Goal: Information Seeking & Learning: Learn about a topic

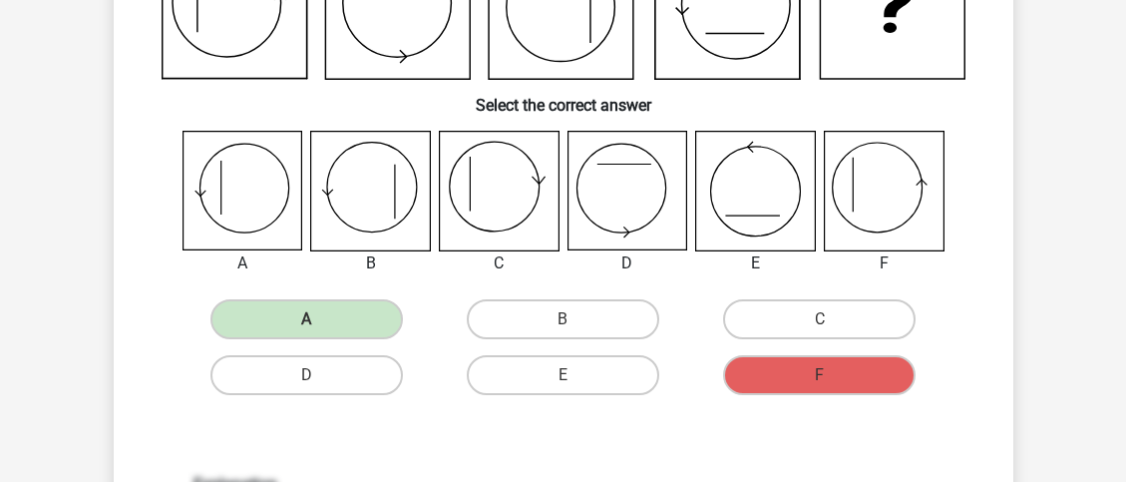
scroll to position [369, 0]
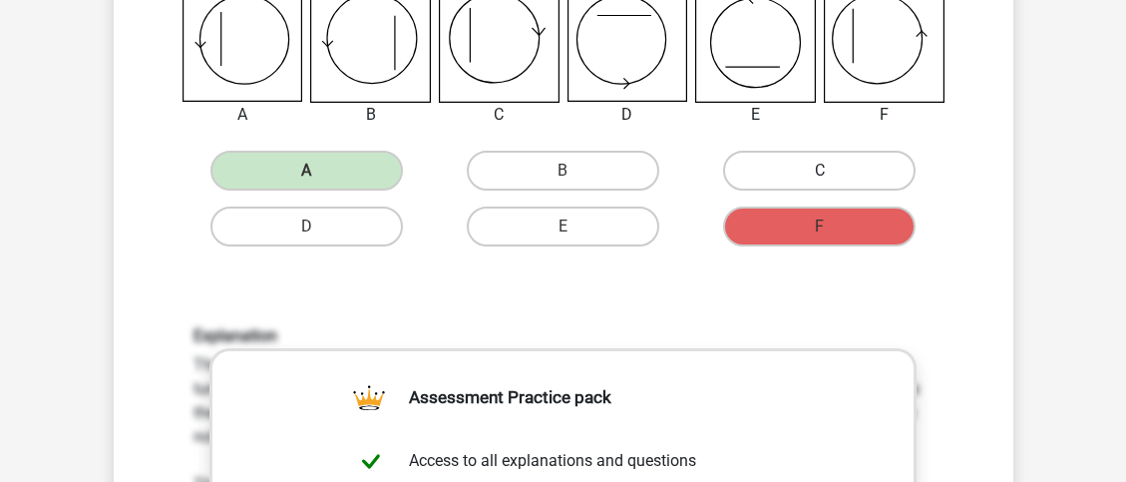
click at [809, 172] on label "C" at bounding box center [819, 171] width 193 height 40
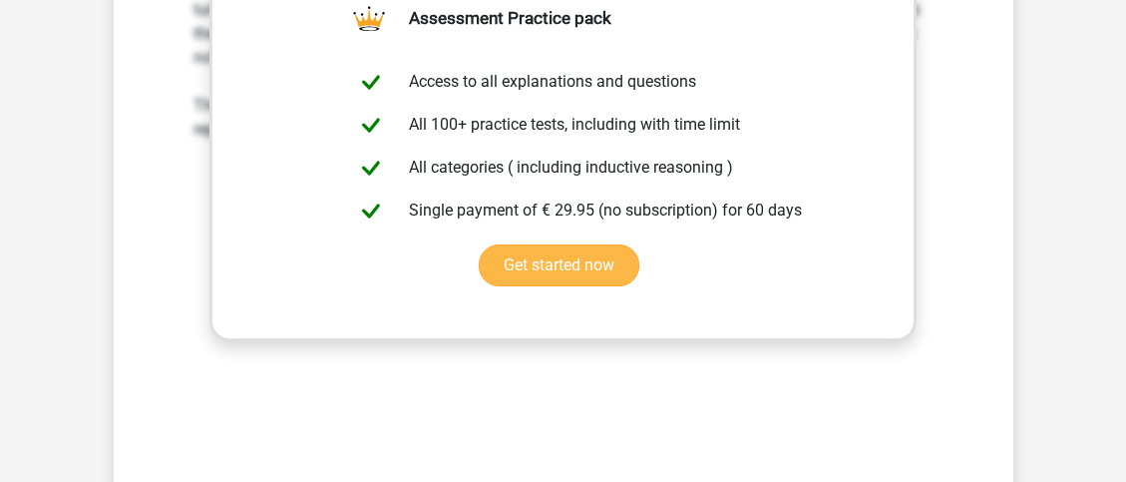
scroll to position [855, 0]
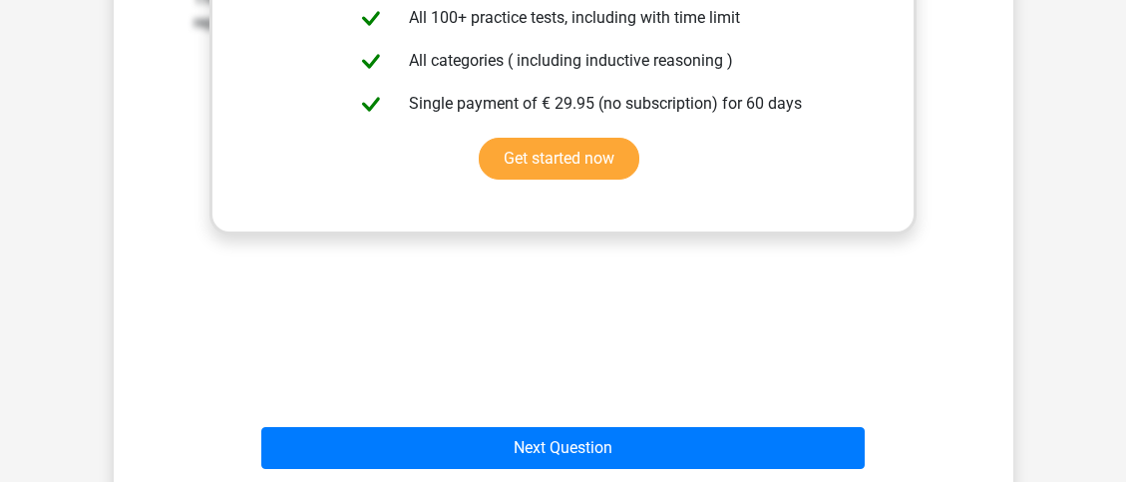
click at [710, 426] on div "Next Question" at bounding box center [564, 444] width 836 height 66
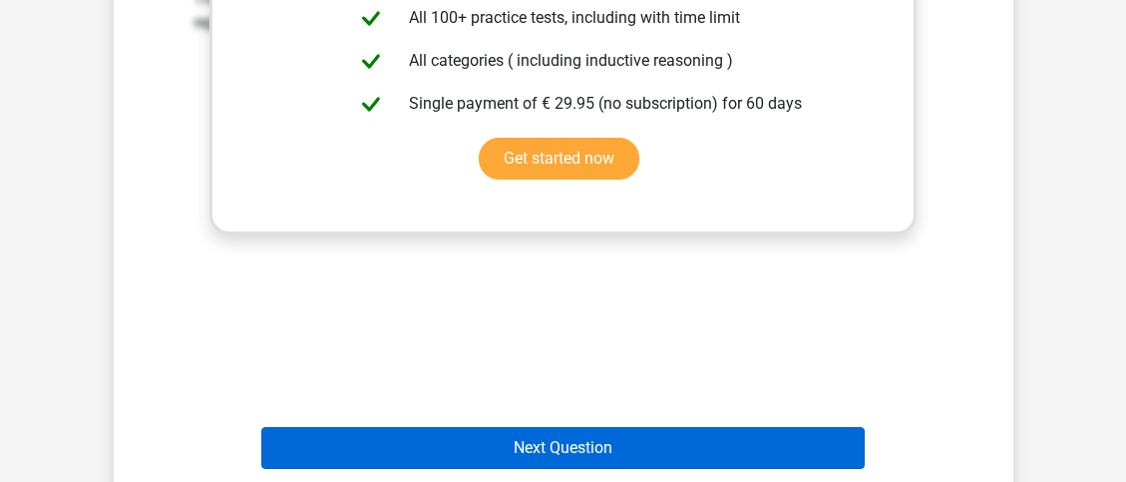
click at [686, 459] on button "Next Question" at bounding box center [563, 448] width 604 height 42
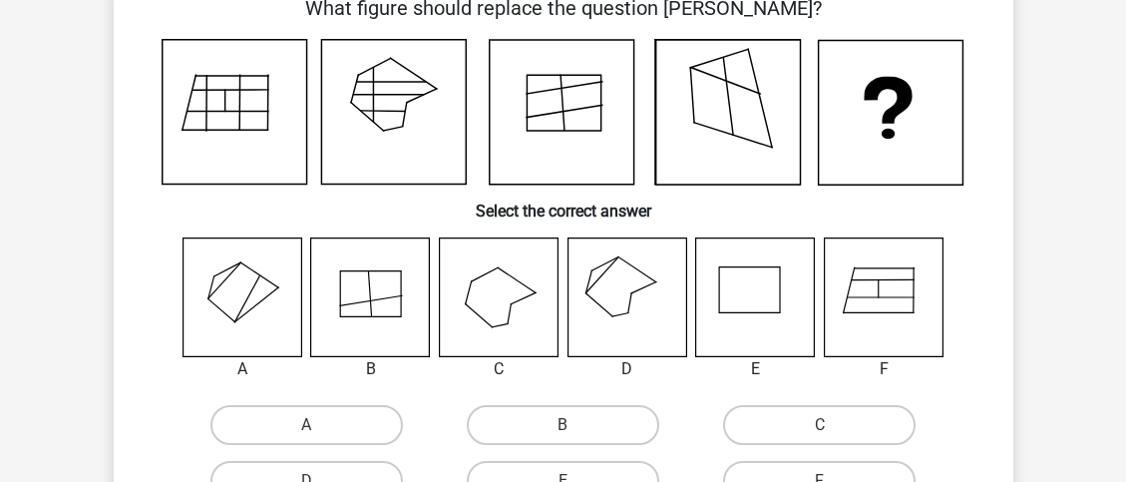
scroll to position [97, 0]
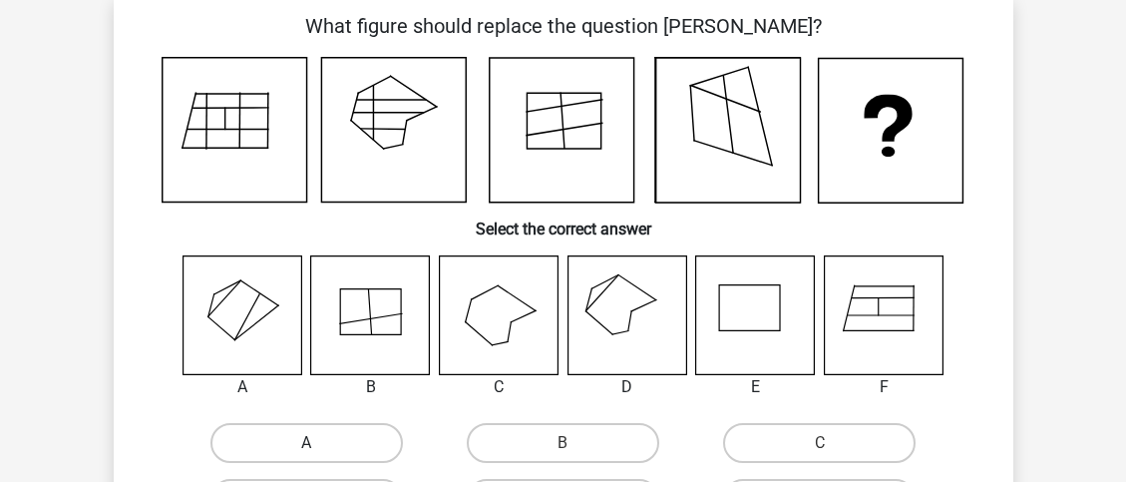
click at [293, 432] on label "A" at bounding box center [307, 443] width 193 height 40
click at [306, 443] on input "A" at bounding box center [312, 449] width 13 height 13
radio input "true"
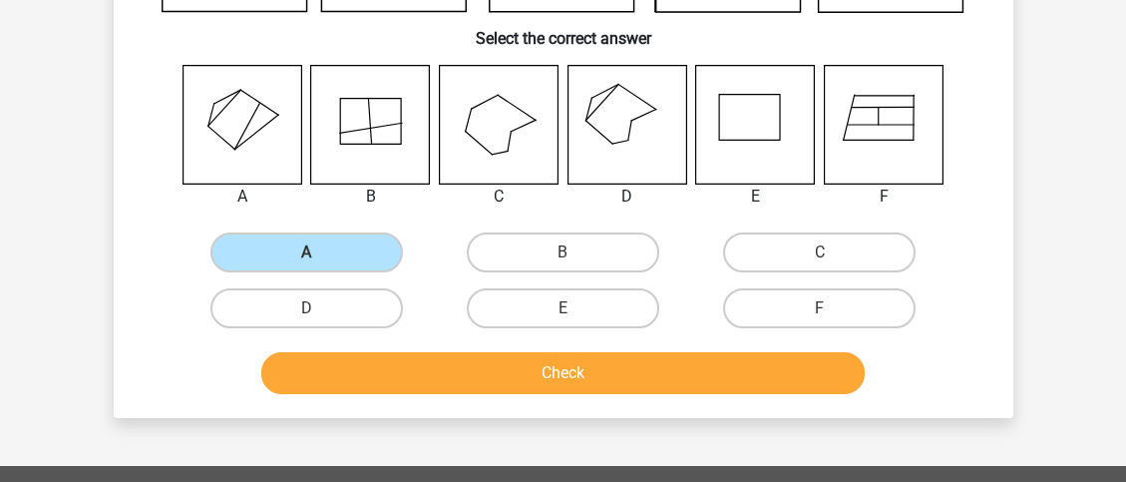
scroll to position [318, 0]
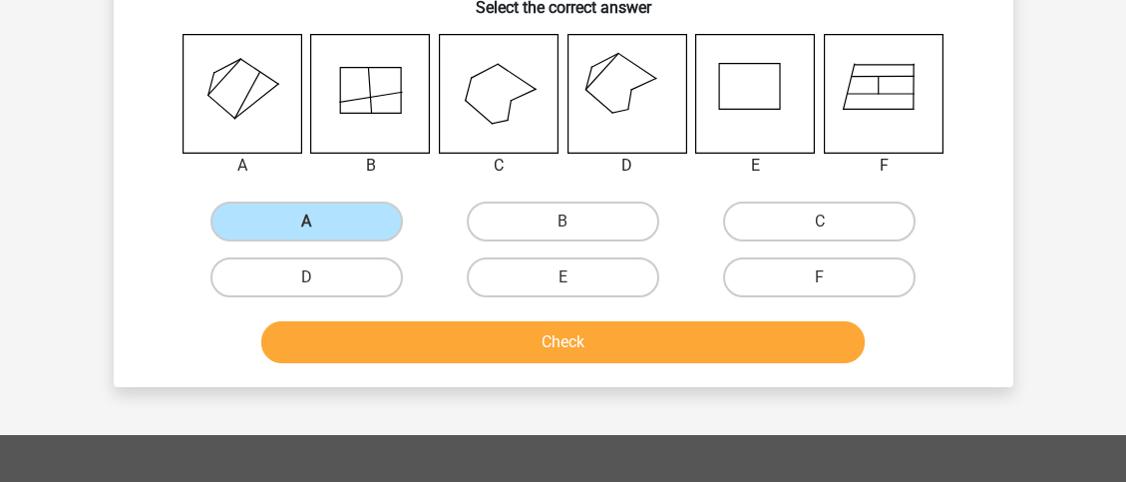
click at [445, 344] on button "Check" at bounding box center [563, 342] width 604 height 42
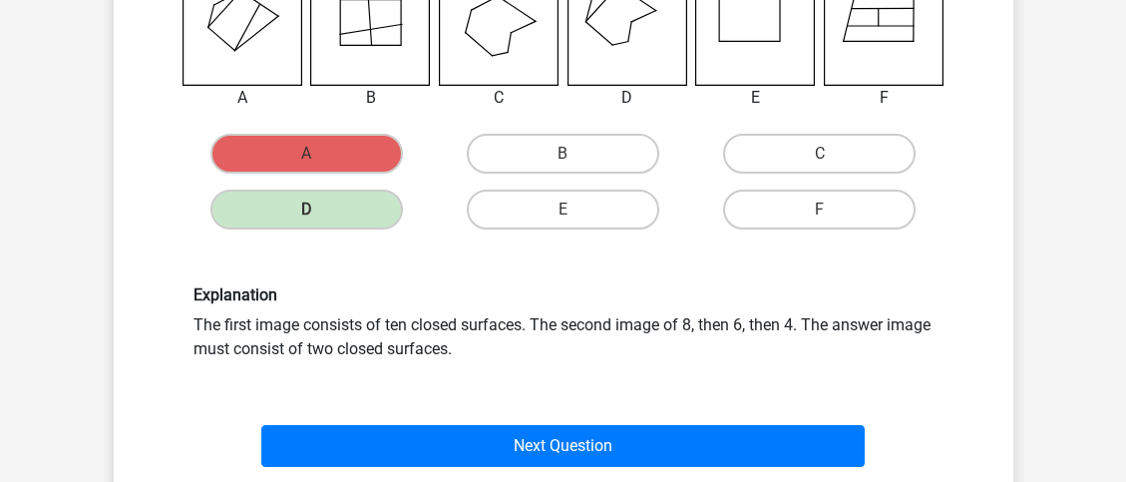
scroll to position [413, 0]
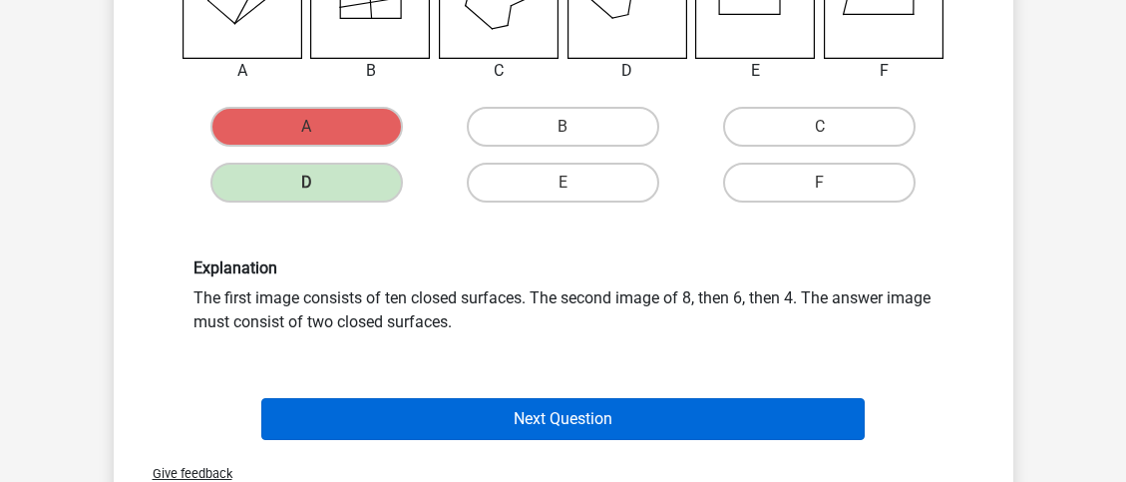
click at [450, 415] on button "Next Question" at bounding box center [563, 419] width 604 height 42
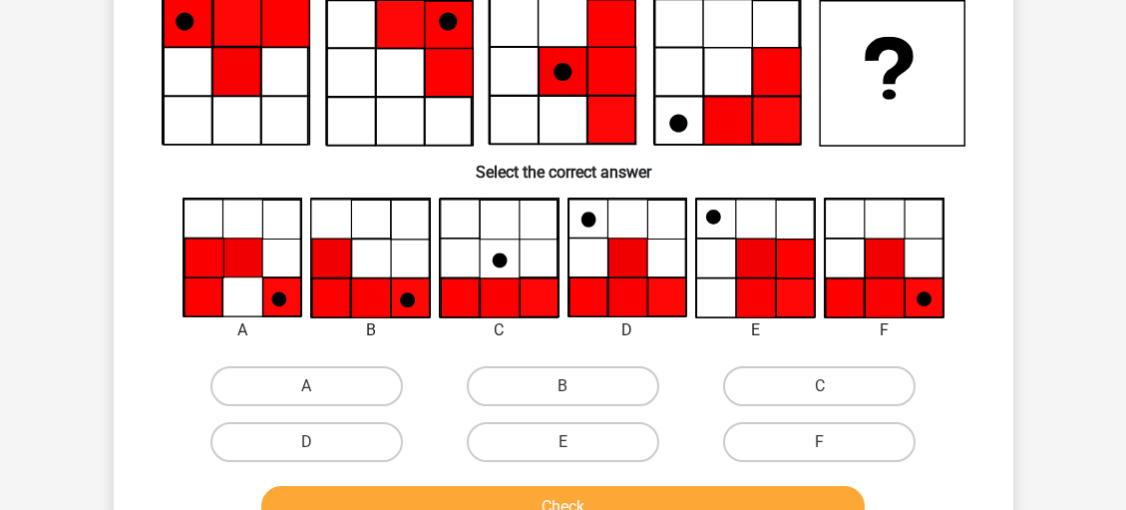
scroll to position [168, 0]
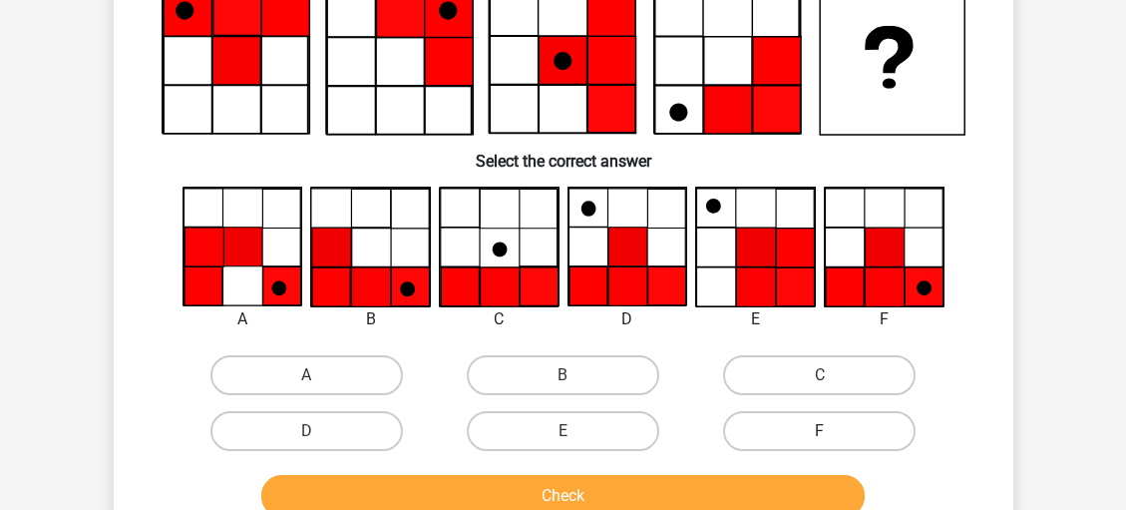
click at [838, 440] on label "F" at bounding box center [819, 431] width 193 height 40
click at [833, 440] on input "F" at bounding box center [826, 437] width 13 height 13
radio input "true"
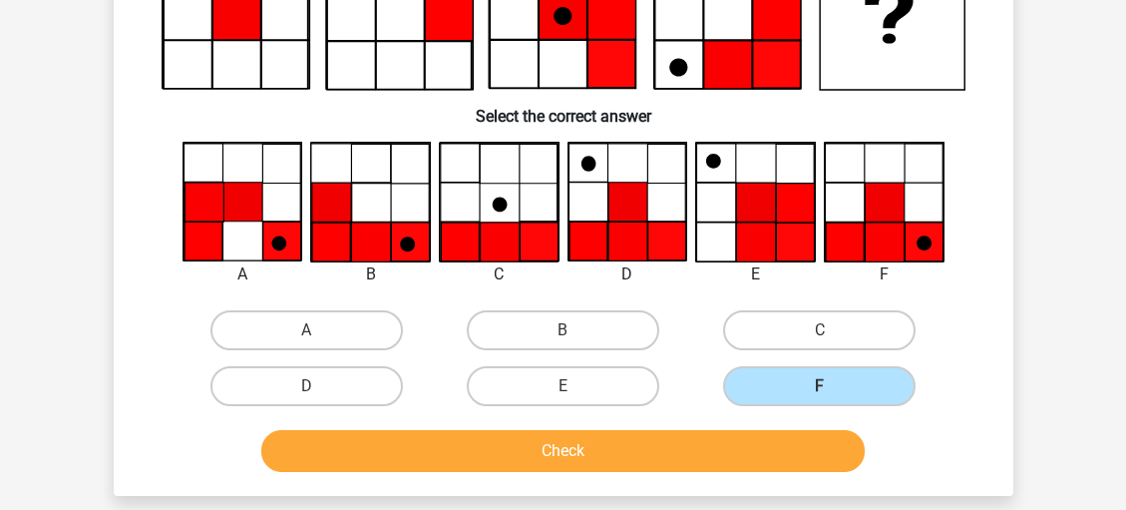
scroll to position [216, 0]
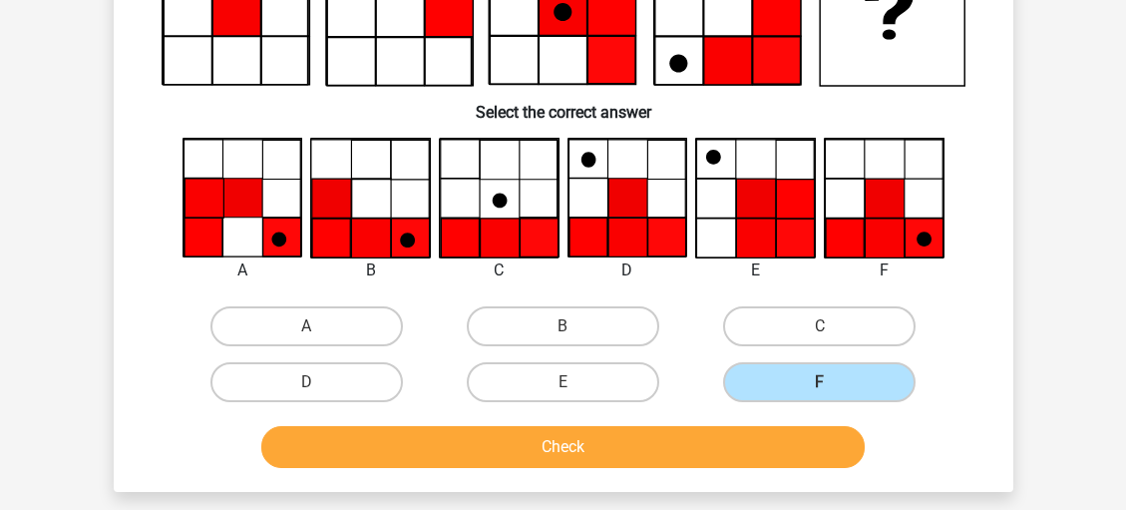
click at [794, 454] on button "Check" at bounding box center [563, 447] width 604 height 42
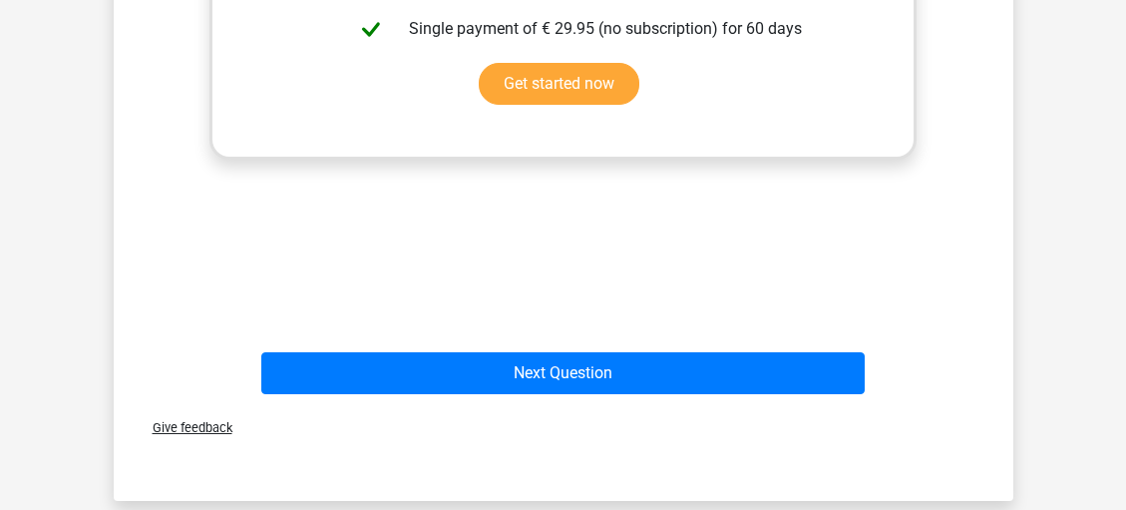
scroll to position [963, 0]
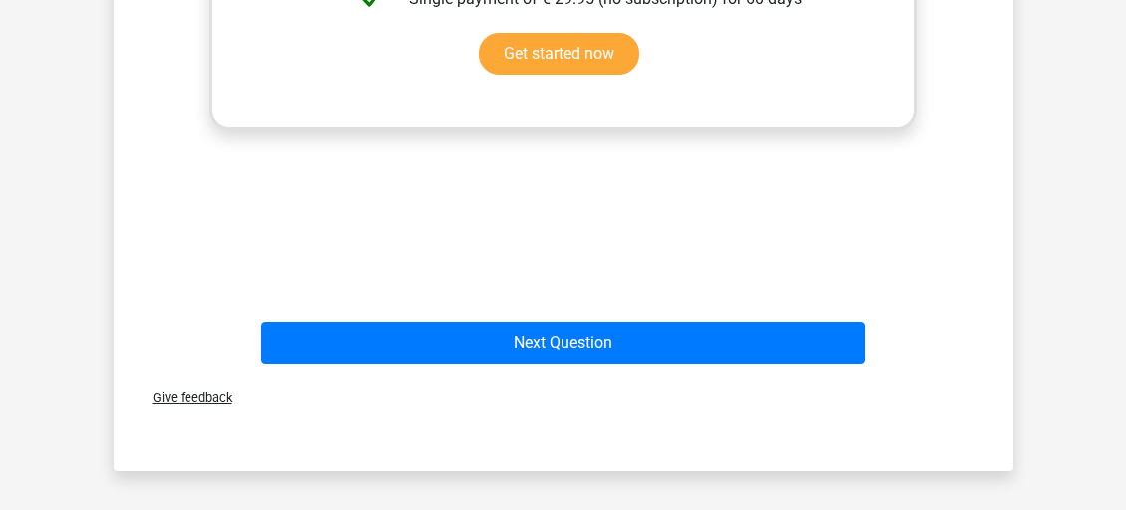
click at [730, 365] on div "Next Question" at bounding box center [564, 347] width 770 height 50
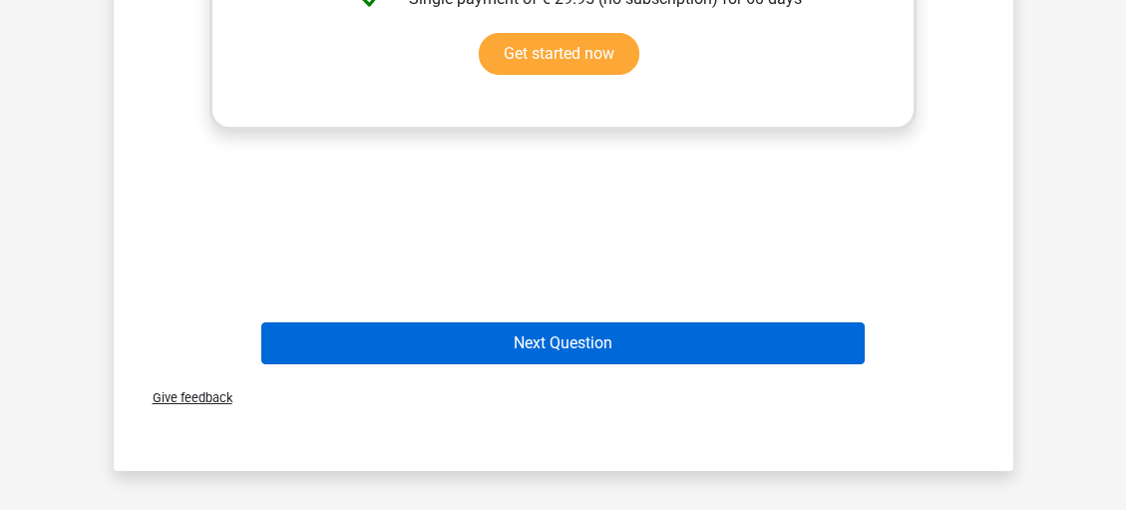
click at [732, 353] on button "Next Question" at bounding box center [563, 343] width 604 height 42
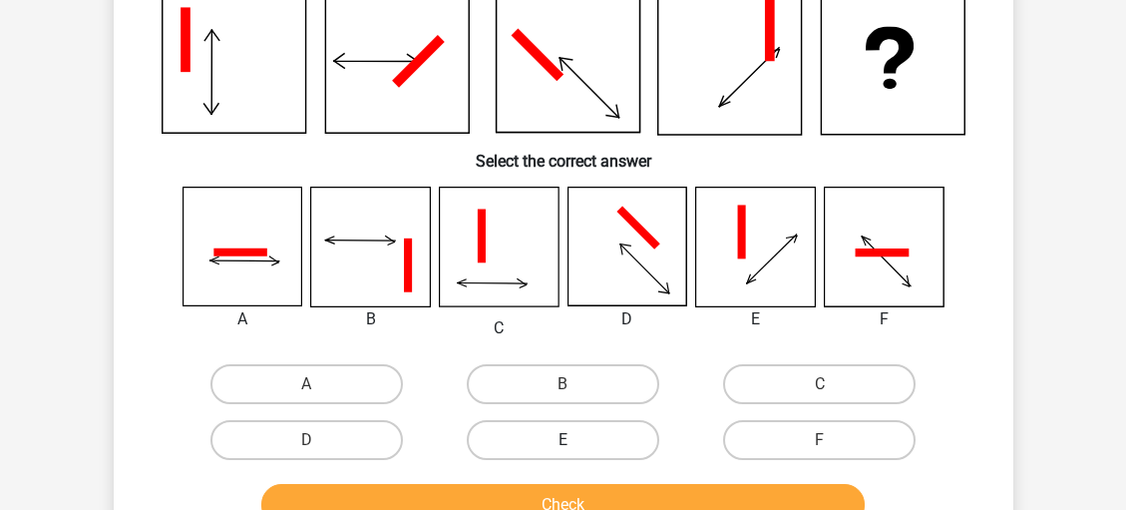
scroll to position [170, 0]
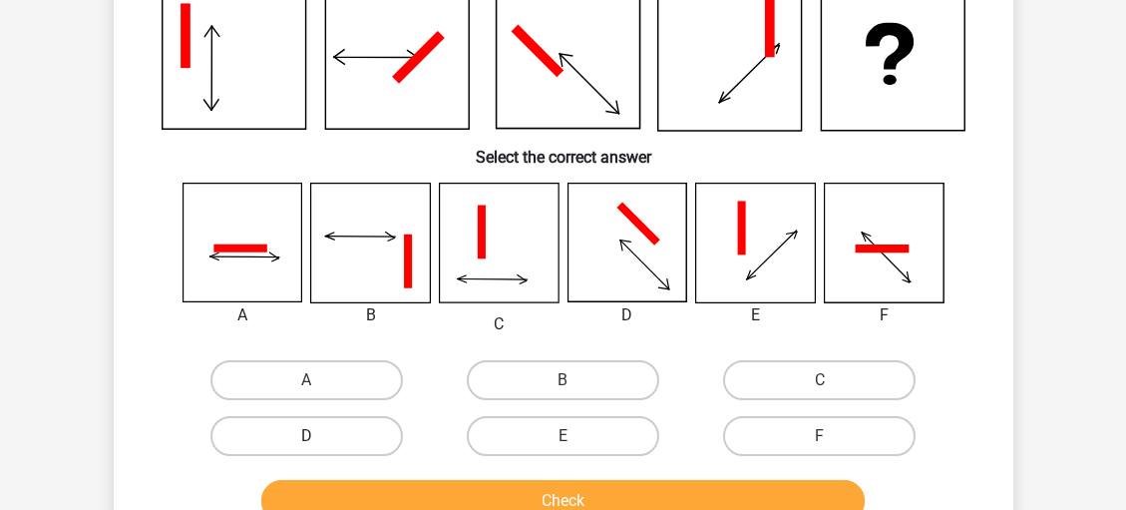
click at [357, 431] on label "D" at bounding box center [307, 436] width 193 height 40
click at [319, 436] on input "D" at bounding box center [312, 442] width 13 height 13
radio input "true"
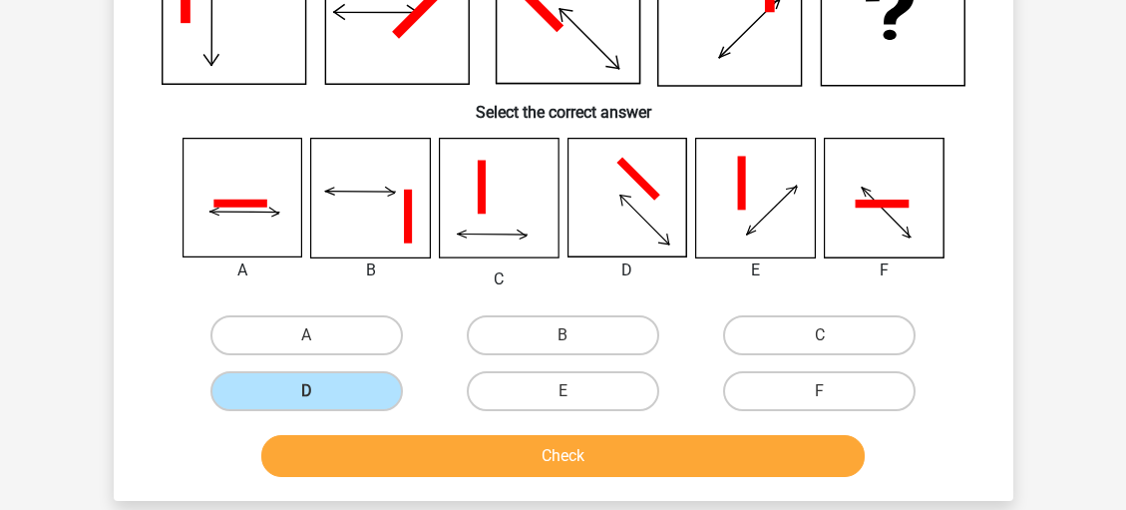
click at [503, 460] on button "Check" at bounding box center [563, 456] width 604 height 42
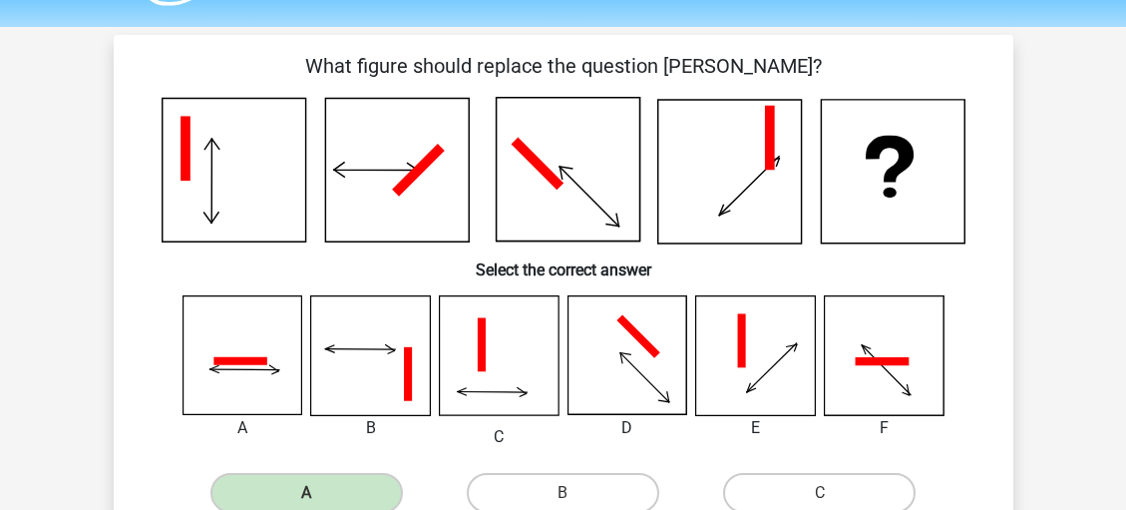
scroll to position [58, 0]
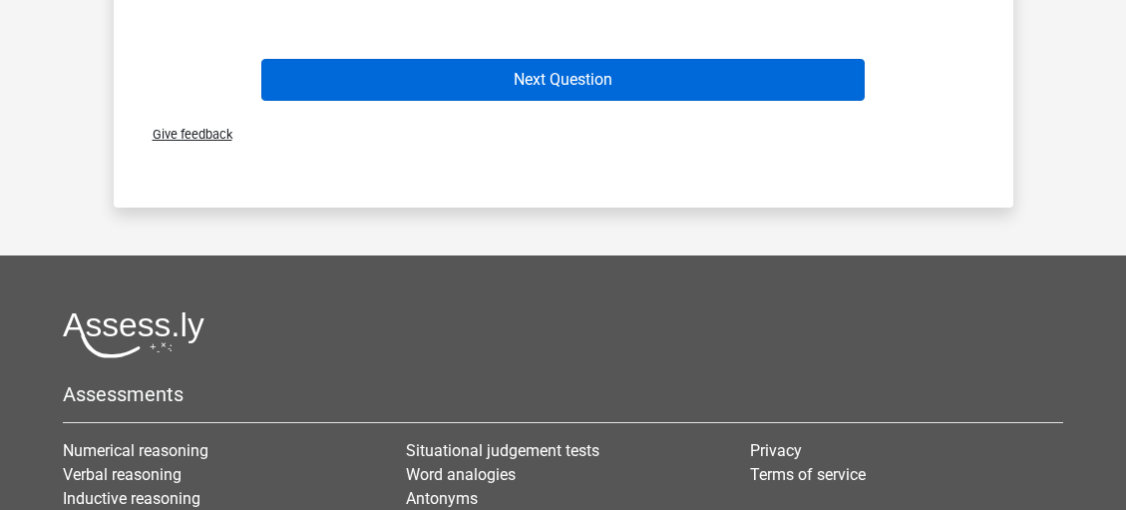
click at [650, 82] on button "Next Question" at bounding box center [563, 80] width 604 height 42
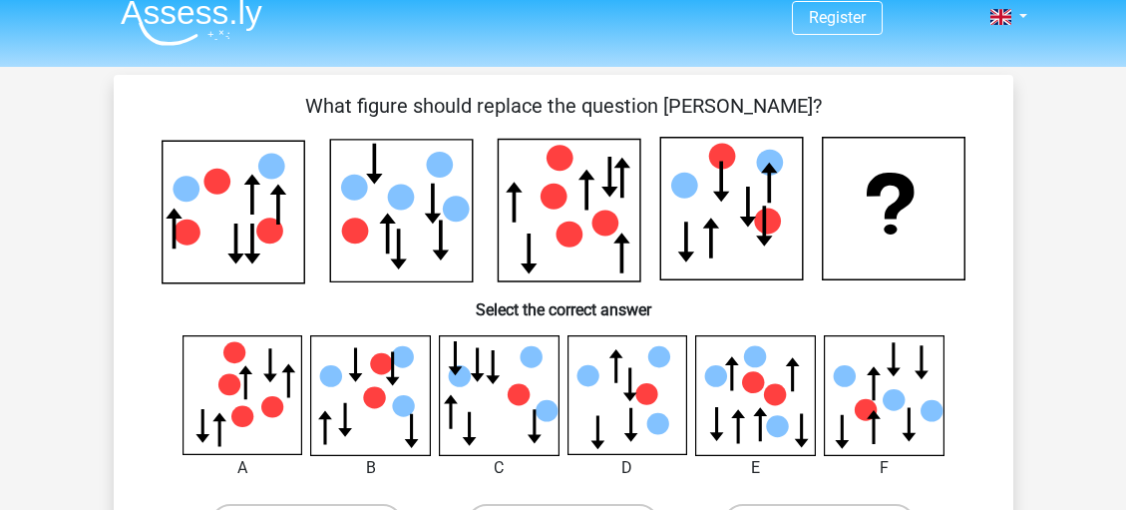
scroll to position [9, 0]
